Goal: Task Accomplishment & Management: Manage account settings

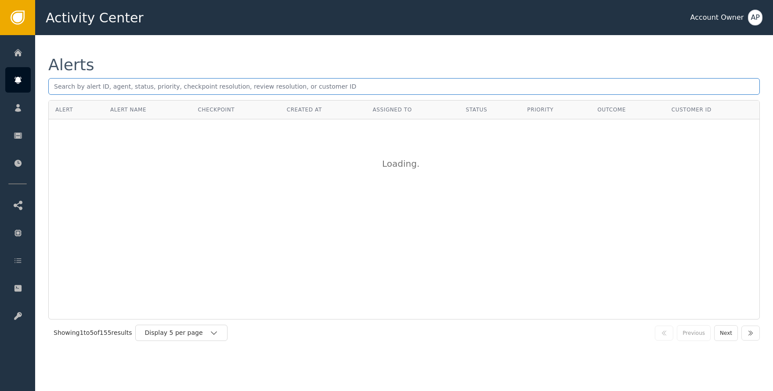
drag, startPoint x: 130, startPoint y: 80, endPoint x: 124, endPoint y: 78, distance: 5.9
click at [127, 80] on input "text" at bounding box center [404, 86] width 712 height 17
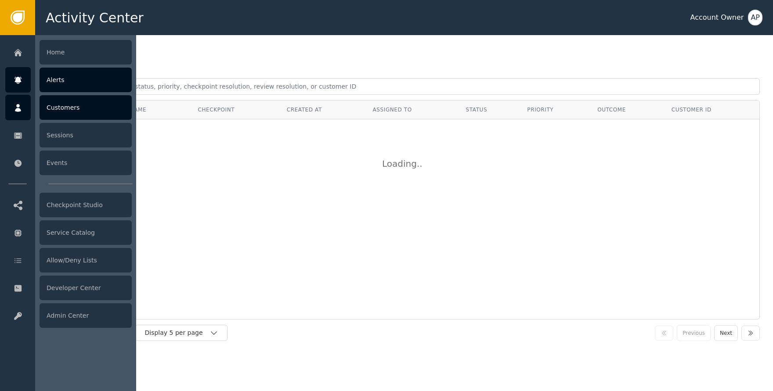
click at [17, 107] on icon at bounding box center [18, 108] width 9 height 10
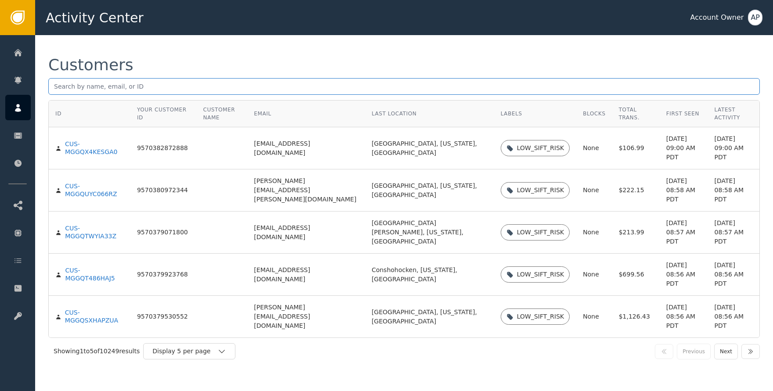
paste input "[EMAIL_ADDRESS][DOMAIN_NAME]"
click at [158, 90] on input "[EMAIL_ADDRESS][DOMAIN_NAME]" at bounding box center [404, 86] width 712 height 17
type input "[EMAIL_ADDRESS][DOMAIN_NAME]"
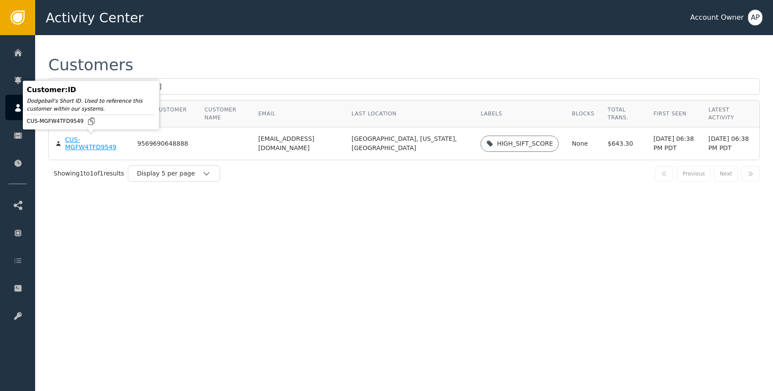
click at [83, 146] on div "CUS-MGFW4TFD9549" at bounding box center [94, 143] width 59 height 15
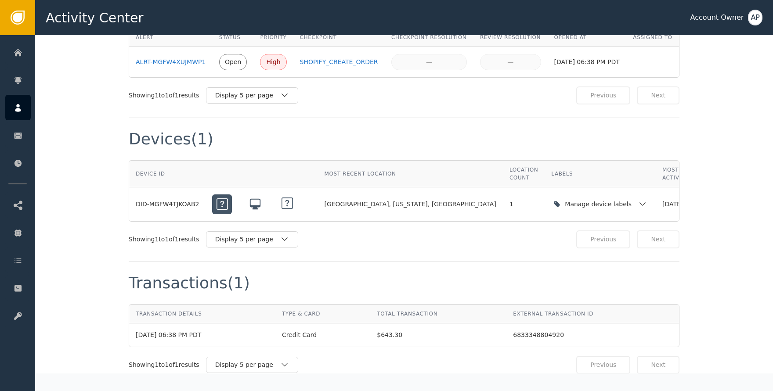
scroll to position [563, 0]
click at [638, 208] on icon "button" at bounding box center [642, 203] width 9 height 9
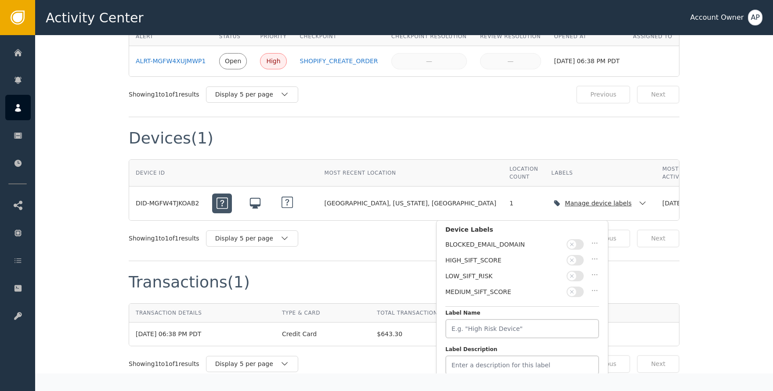
click at [638, 208] on icon "button" at bounding box center [642, 203] width 9 height 9
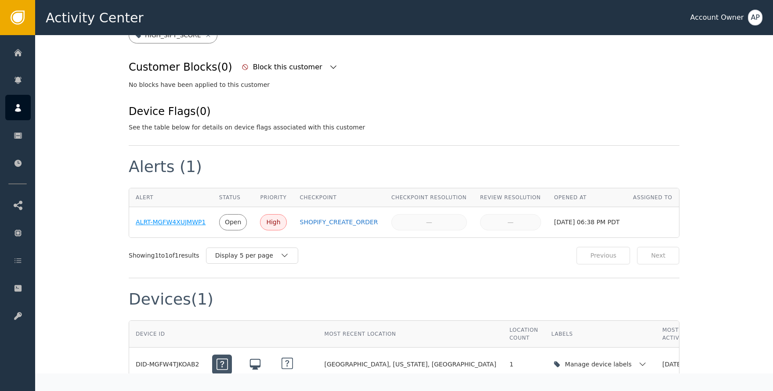
scroll to position [404, 0]
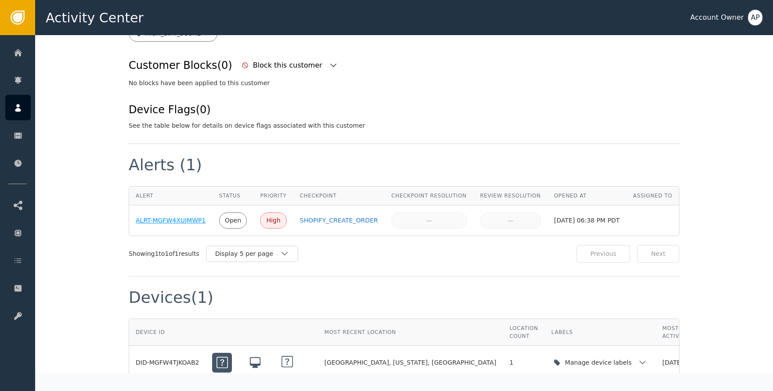
click at [183, 224] on div "ALRT-MGFW4XUJMWP1" at bounding box center [171, 220] width 70 height 9
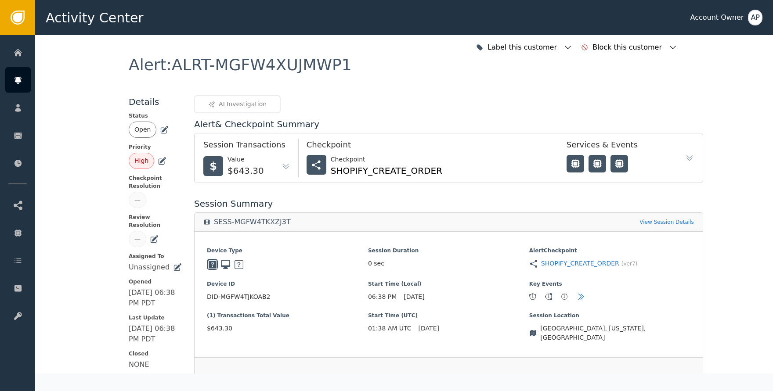
drag, startPoint x: 165, startPoint y: 128, endPoint x: 161, endPoint y: 132, distance: 5.0
click at [165, 129] on div "Open" at bounding box center [155, 130] width 53 height 16
click at [161, 133] on icon at bounding box center [164, 130] width 6 height 6
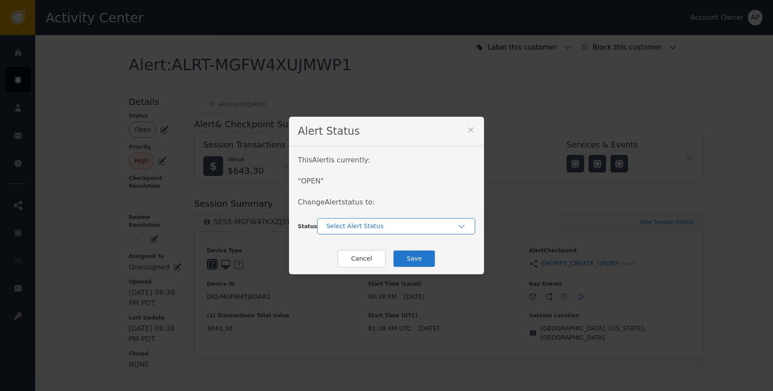
click at [354, 222] on div "Select Alert Status" at bounding box center [396, 226] width 158 height 16
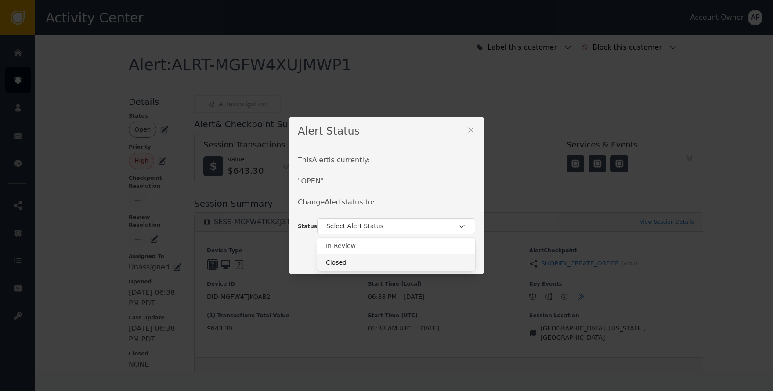
click at [368, 256] on div "Closed" at bounding box center [396, 262] width 158 height 17
click at [400, 258] on button "Save" at bounding box center [414, 259] width 43 height 18
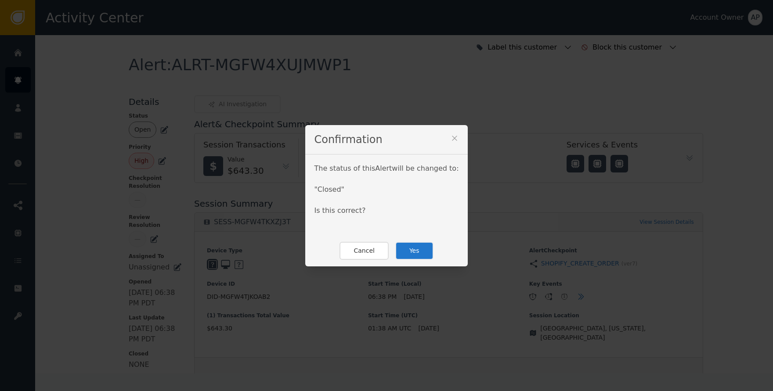
click at [409, 249] on button "Yes" at bounding box center [414, 251] width 38 height 18
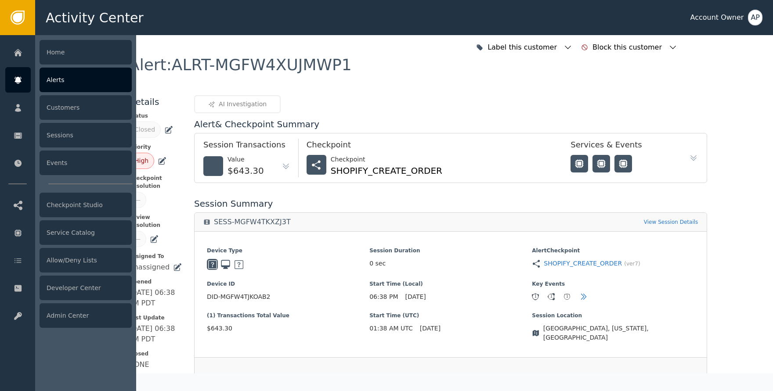
click at [21, 76] on icon at bounding box center [18, 81] width 9 height 10
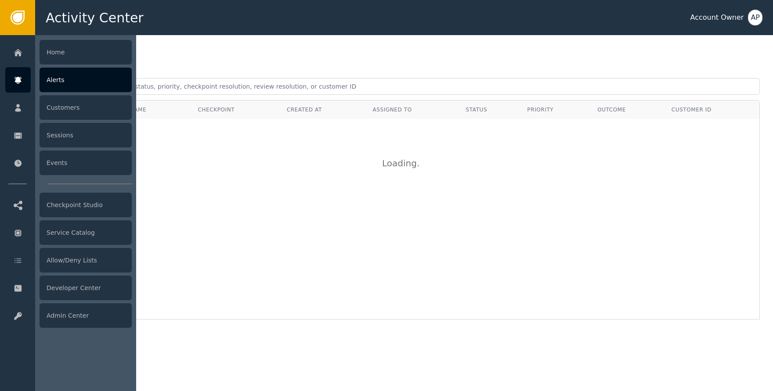
click at [40, 78] on div "Alerts" at bounding box center [86, 80] width 92 height 25
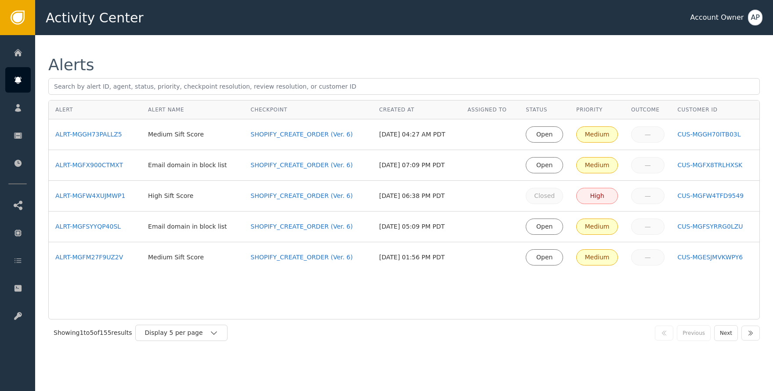
drag, startPoint x: 455, startPoint y: 54, endPoint x: 413, endPoint y: 67, distance: 44.6
click at [448, 58] on div "Alerts Alert Alert Name Checkpoint Created At Assigned To Status Priority Outco…" at bounding box center [404, 201] width 738 height 333
click at [192, 329] on div "Display 5 per page" at bounding box center [177, 333] width 65 height 9
drag, startPoint x: 203, startPoint y: 368, endPoint x: 224, endPoint y: 358, distance: 23.2
click at [204, 368] on div "Display 25 per page" at bounding box center [183, 369] width 70 height 9
